Goal: Task Accomplishment & Management: Manage account settings

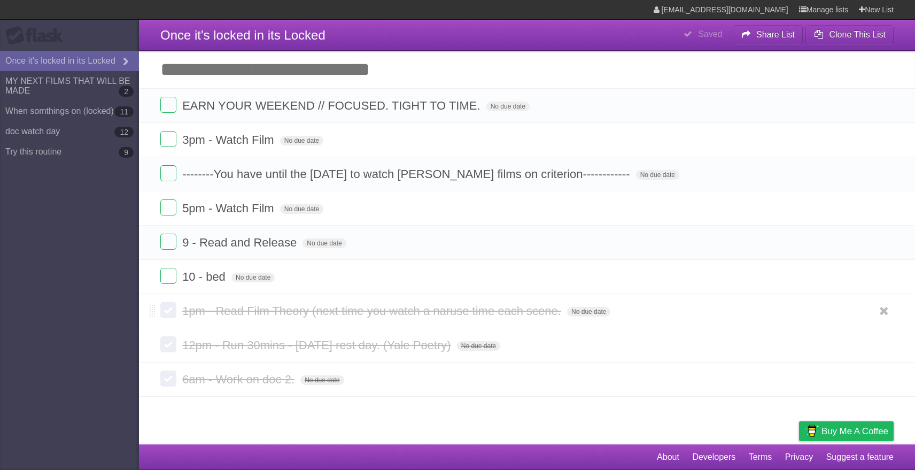
click at [174, 318] on label at bounding box center [168, 310] width 16 height 16
click at [168, 336] on li "12pm - Run 30mins - [DATE] rest day. (Yale Poetry) No due date White Red Blue G…" at bounding box center [527, 345] width 776 height 35
click at [168, 349] on label at bounding box center [168, 344] width 16 height 16
click at [172, 383] on label at bounding box center [168, 378] width 16 height 16
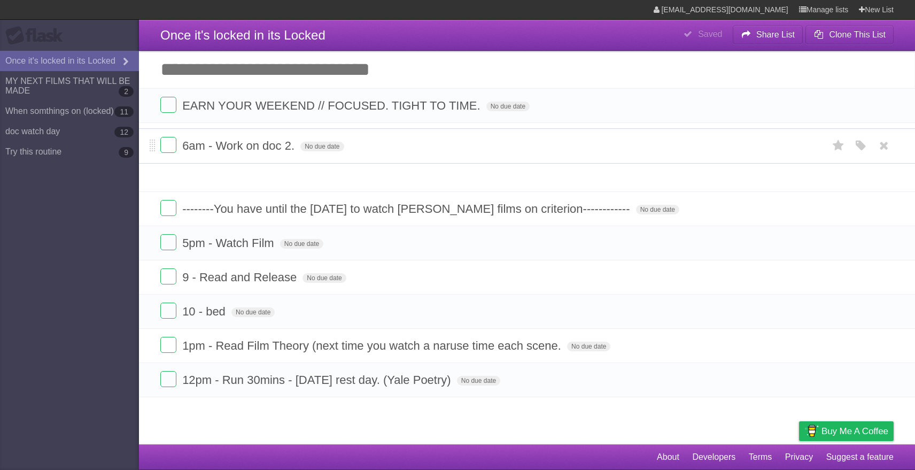
drag, startPoint x: 151, startPoint y: 383, endPoint x: 179, endPoint y: 144, distance: 241.1
click at [179, 144] on form "6am - Work on doc 2. No due date White Red Blue Green Purple Orange" at bounding box center [526, 146] width 733 height 18
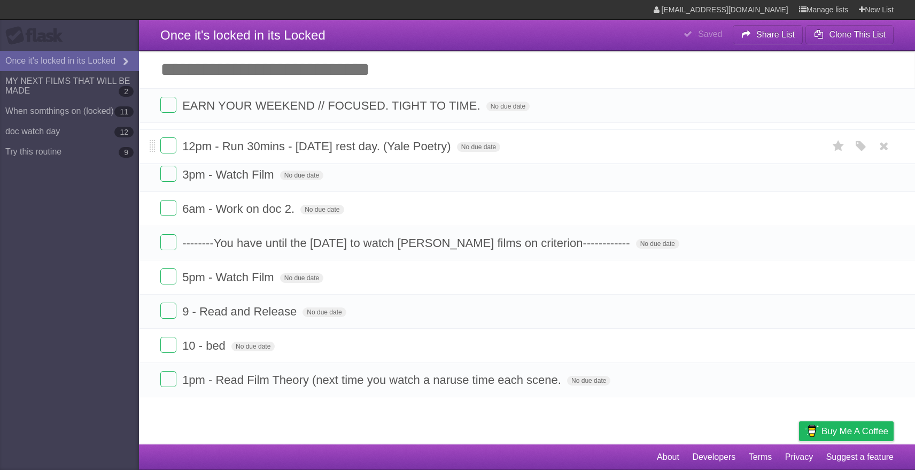
drag, startPoint x: 151, startPoint y: 387, endPoint x: 160, endPoint y: 149, distance: 238.6
click at [160, 149] on li "12pm - Run 30mins - [DATE] rest day. (Yale Poetry) No due date White Red Blue G…" at bounding box center [527, 146] width 776 height 35
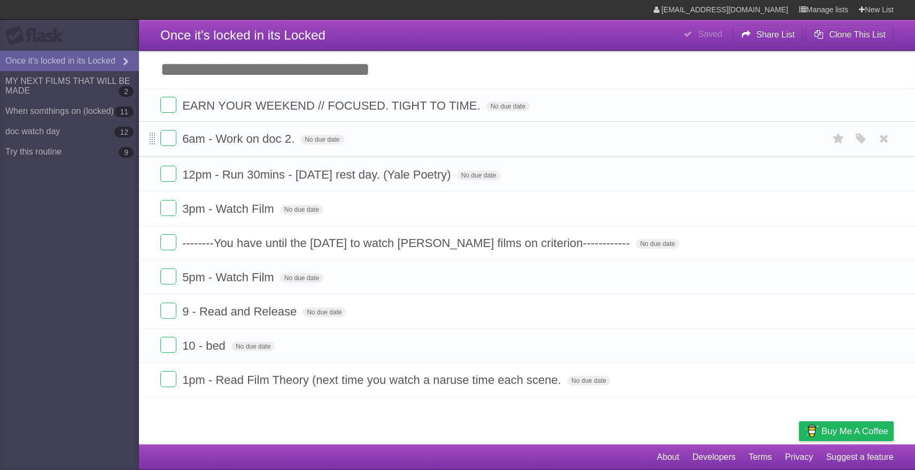
drag, startPoint x: 153, startPoint y: 206, endPoint x: 153, endPoint y: 134, distance: 72.7
click at [153, 134] on span at bounding box center [153, 139] width 6 height 13
drag, startPoint x: 151, startPoint y: 280, endPoint x: 151, endPoint y: 327, distance: 47.6
click at [0, 0] on span at bounding box center [0, 0] width 0 height 0
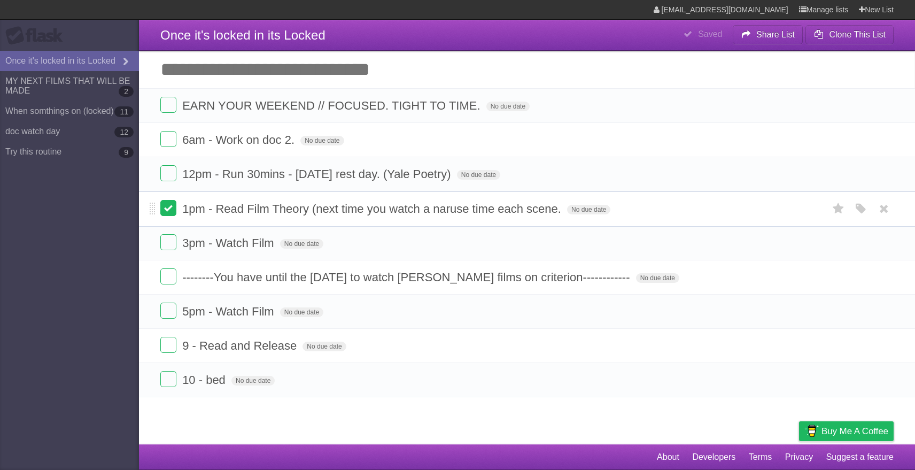
drag, startPoint x: 153, startPoint y: 382, endPoint x: 173, endPoint y: 206, distance: 177.0
click at [173, 206] on form "1pm - Read Film Theory (next time you watch a naruse time each scene. No due da…" at bounding box center [526, 209] width 733 height 18
click at [166, 106] on label at bounding box center [168, 105] width 16 height 16
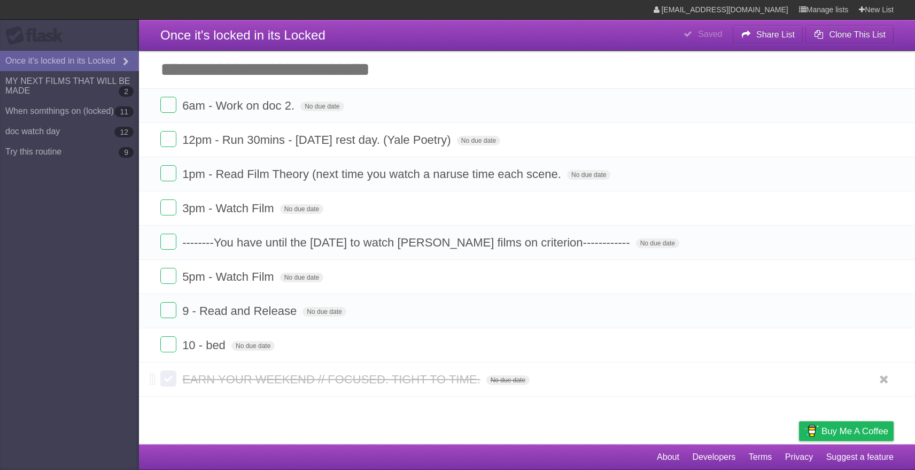
click at [164, 386] on label at bounding box center [168, 378] width 16 height 16
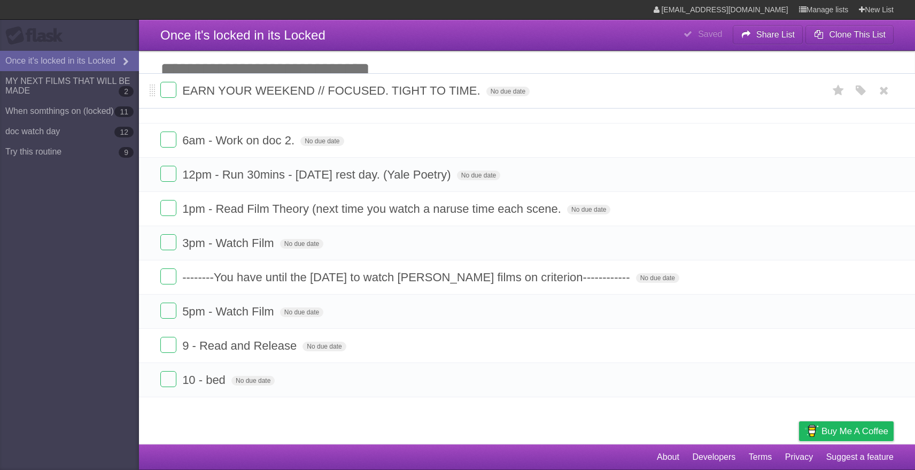
drag, startPoint x: 153, startPoint y: 386, endPoint x: 180, endPoint y: 93, distance: 294.6
click at [180, 92] on form "EARN YOUR WEEKEND // FOCUSED. TIGHT TO TIME. No due date White Red Blue Green P…" at bounding box center [526, 91] width 733 height 18
